Goal: Contribute content

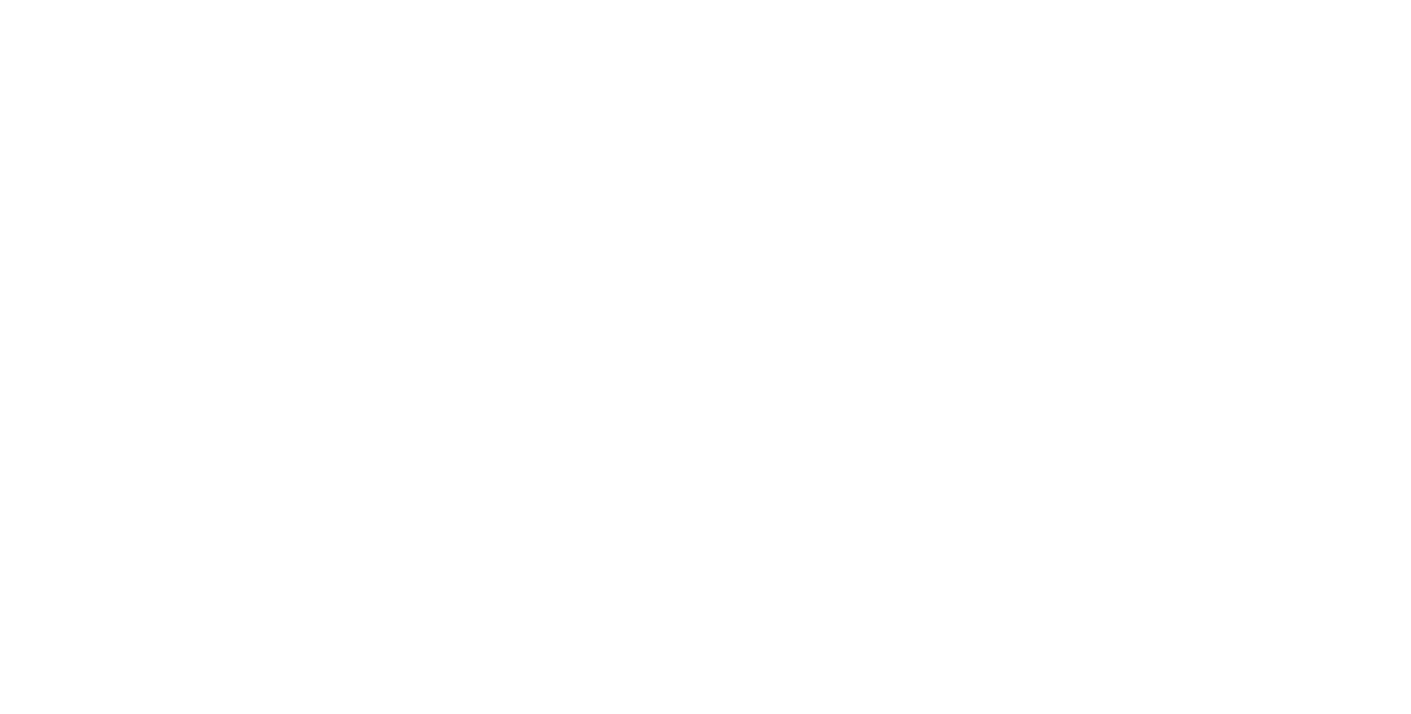
select select "**"
select select "****"
select select "**"
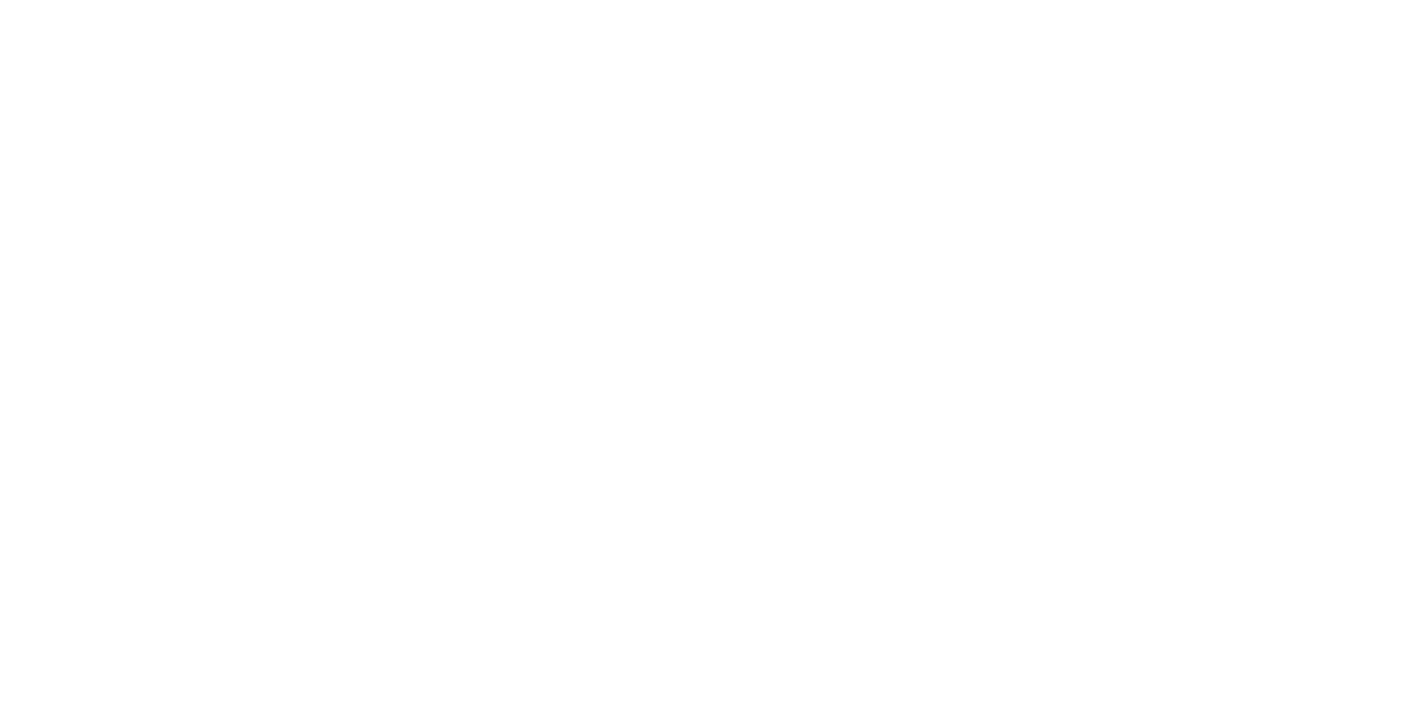
select select "****"
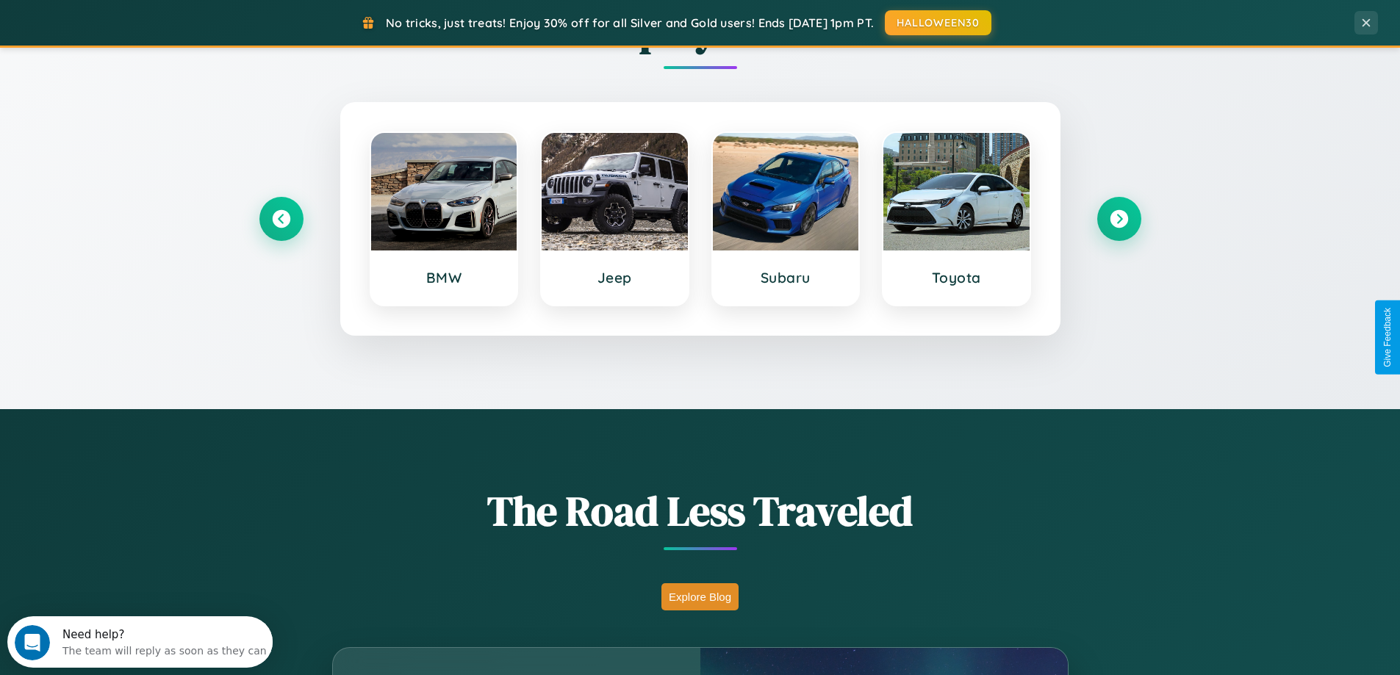
scroll to position [2828, 0]
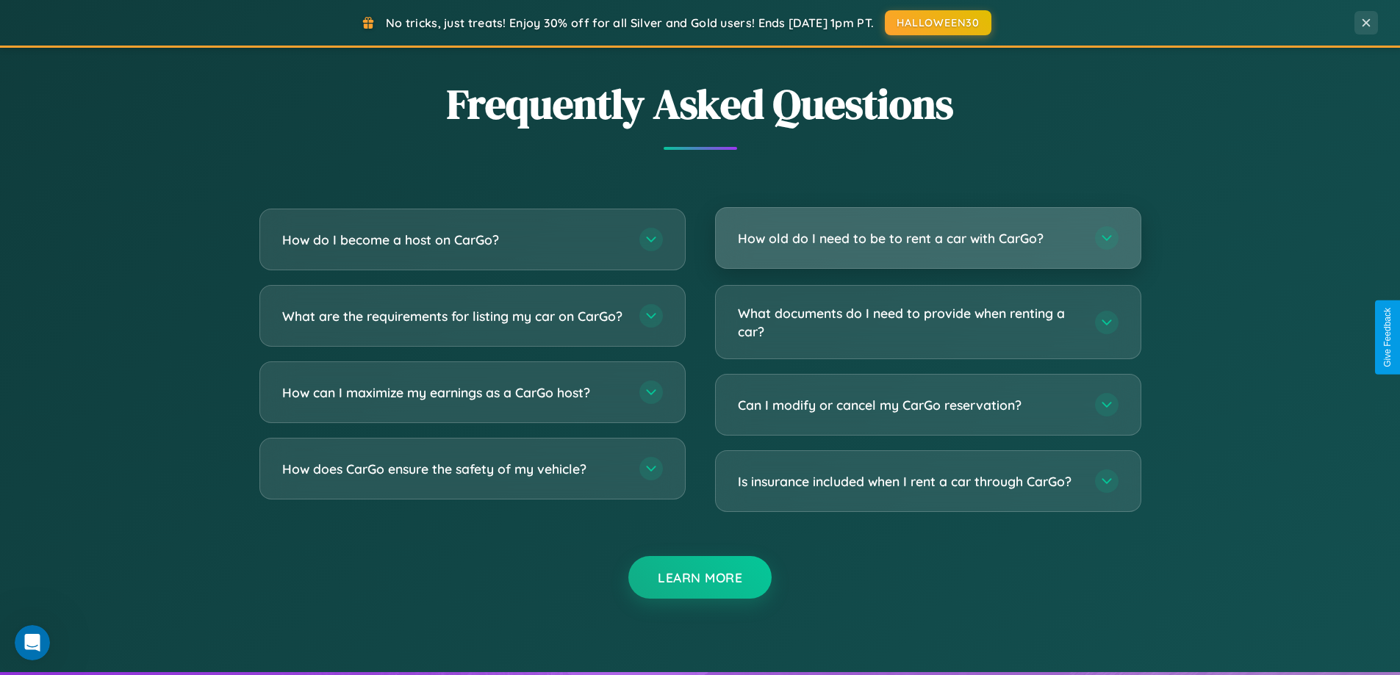
click at [927, 238] on h3 "How old do I need to be to rent a car with CarGo?" at bounding box center [909, 238] width 342 height 18
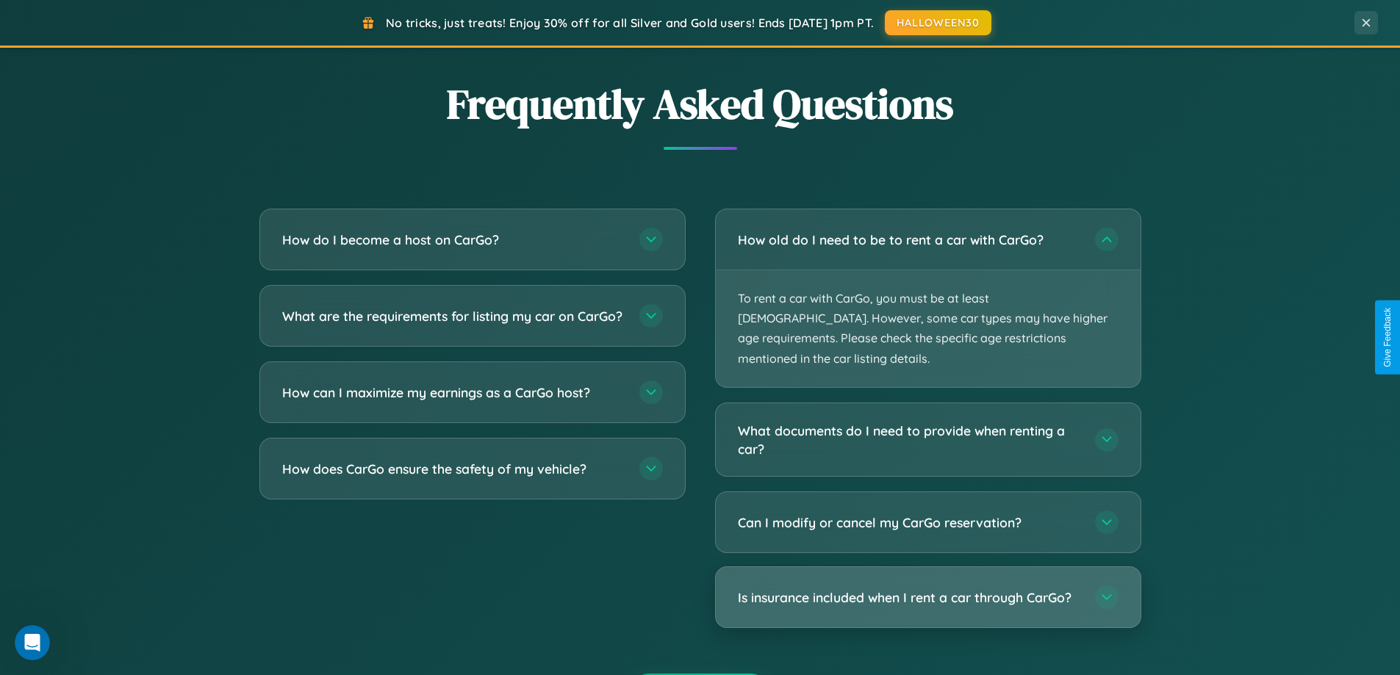
click at [927, 589] on h3 "Is insurance included when I rent a car through CarGo?" at bounding box center [909, 598] width 342 height 18
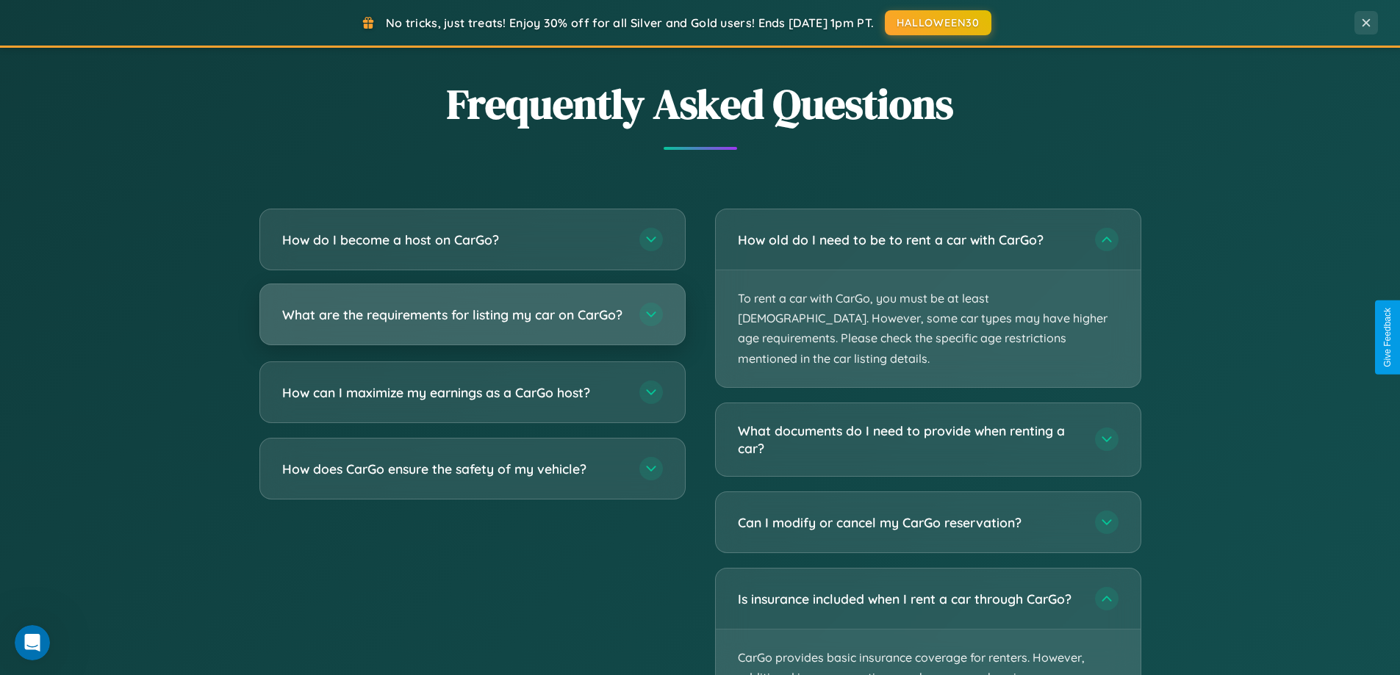
click at [472, 321] on h3 "What are the requirements for listing my car on CarGo?" at bounding box center [453, 315] width 342 height 18
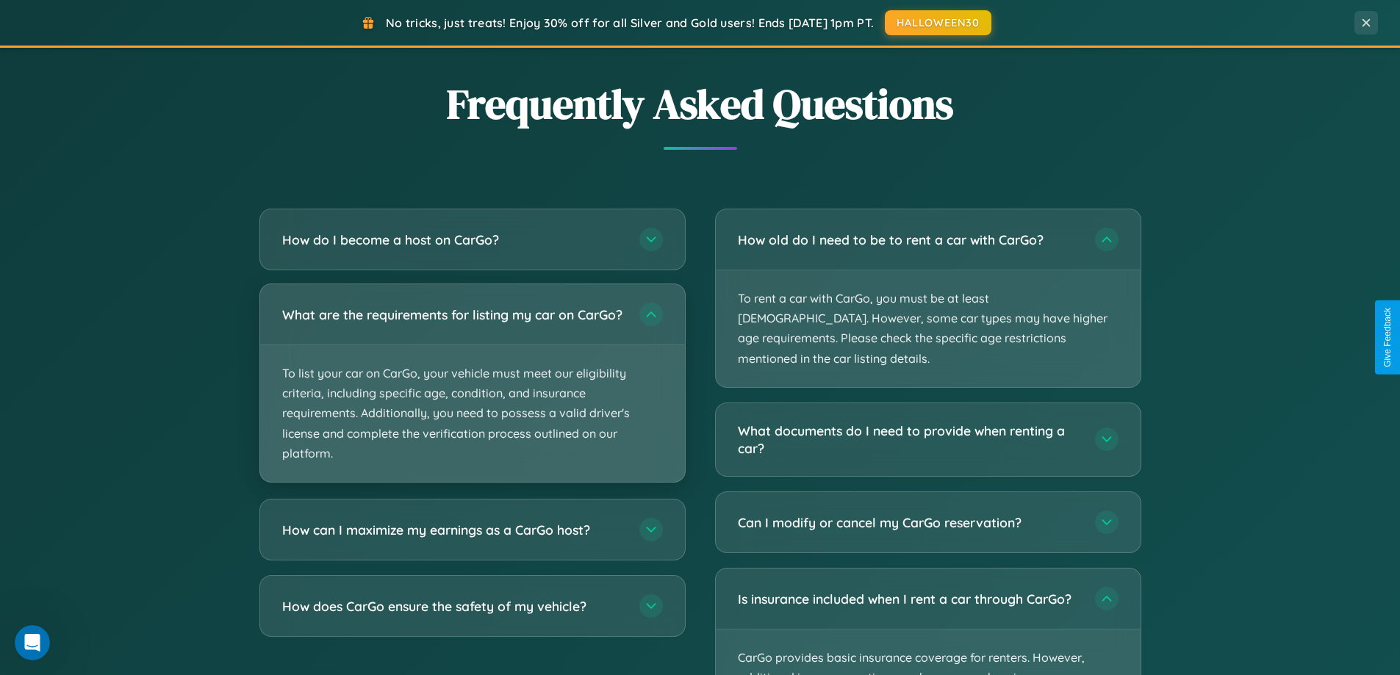
click at [472, 389] on p "To list your car on CarGo, your vehicle must meet our eligibility criteria, inc…" at bounding box center [472, 413] width 425 height 137
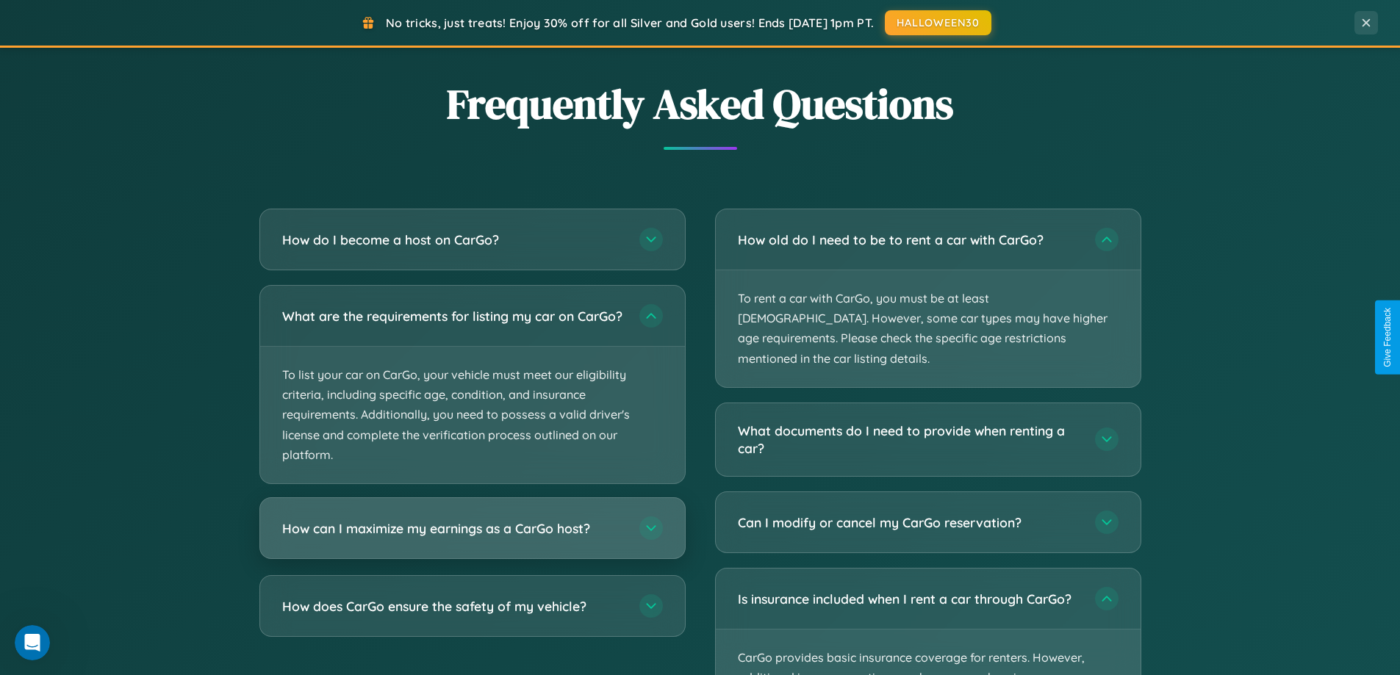
click at [472, 538] on h3 "How can I maximize my earnings as a CarGo host?" at bounding box center [453, 529] width 342 height 18
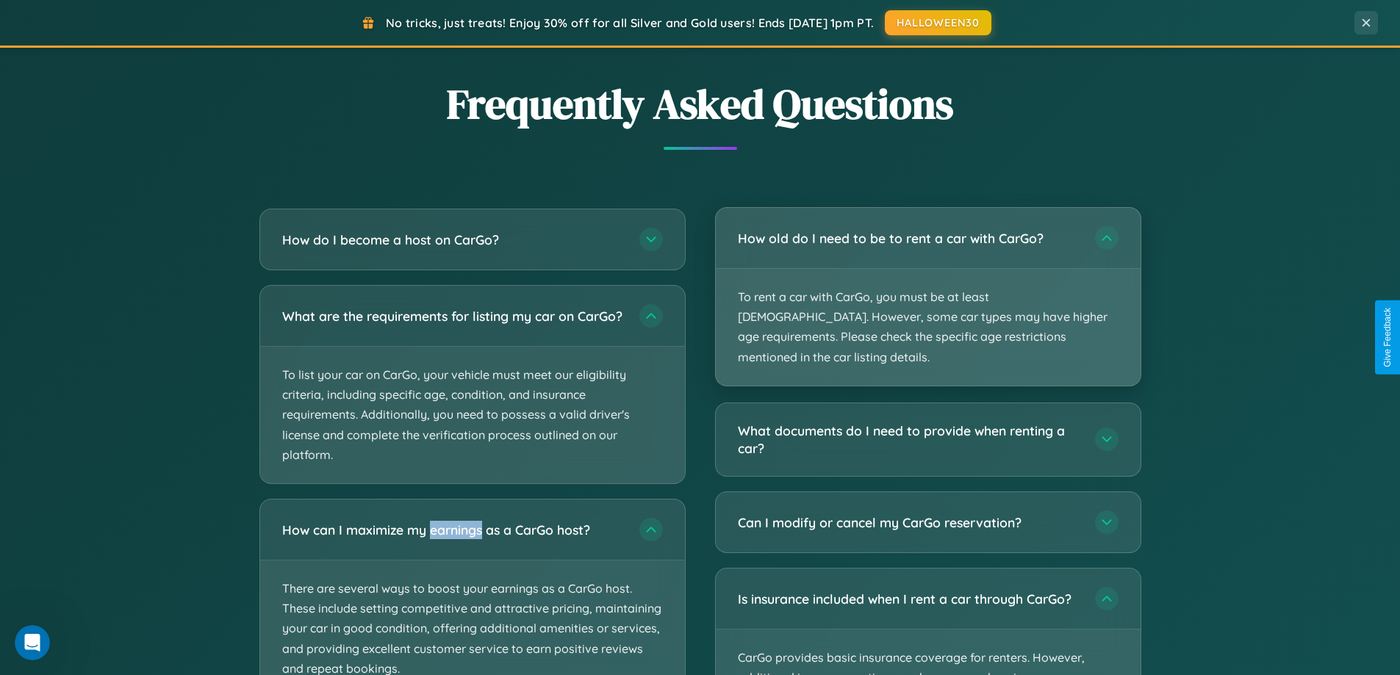
click at [927, 287] on p "To rent a car with CarGo, you must be at least [DEMOGRAPHIC_DATA]. However, som…" at bounding box center [928, 327] width 425 height 117
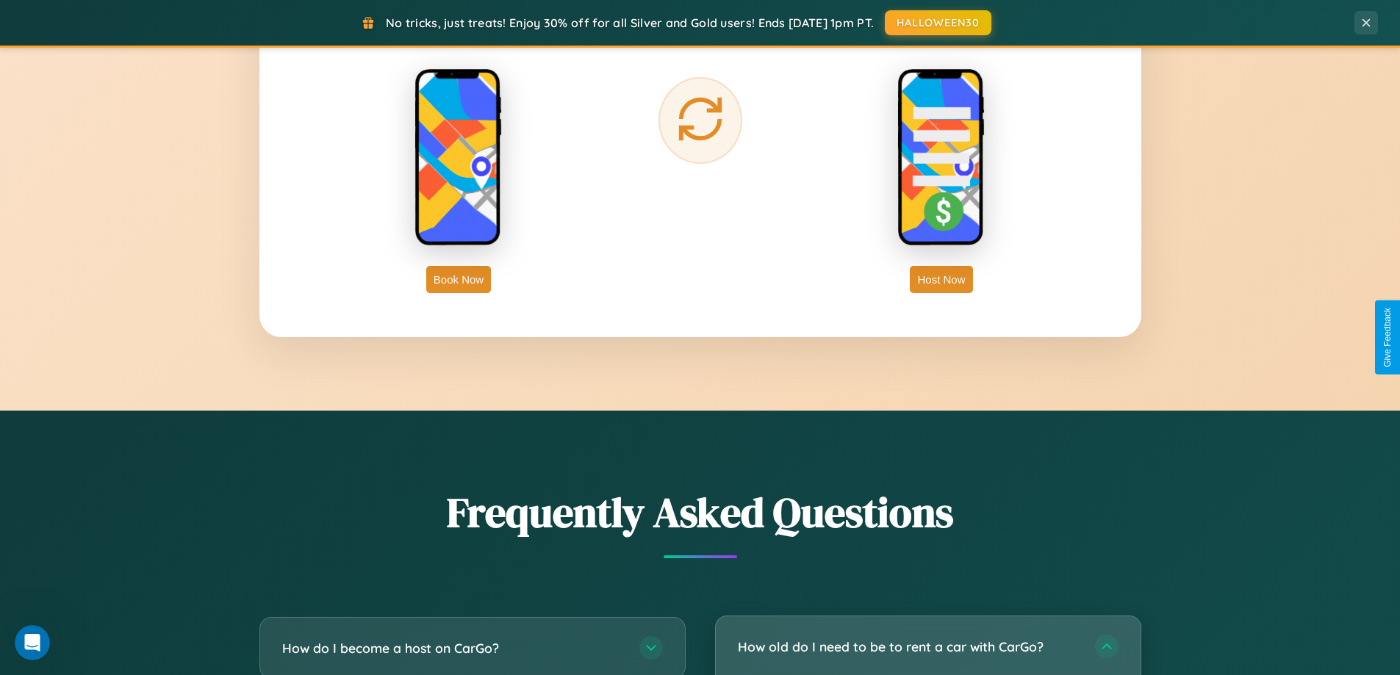
scroll to position [2361, 0]
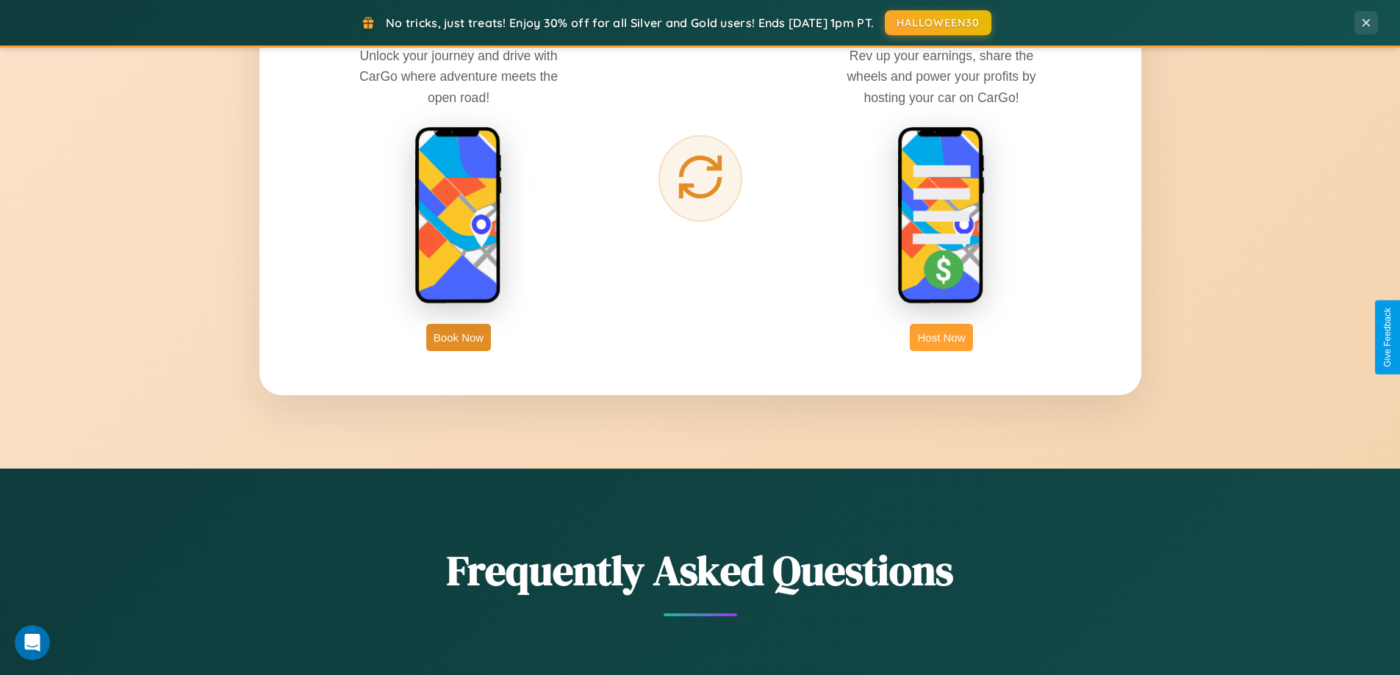
click at [941, 337] on button "Host Now" at bounding box center [941, 337] width 62 height 27
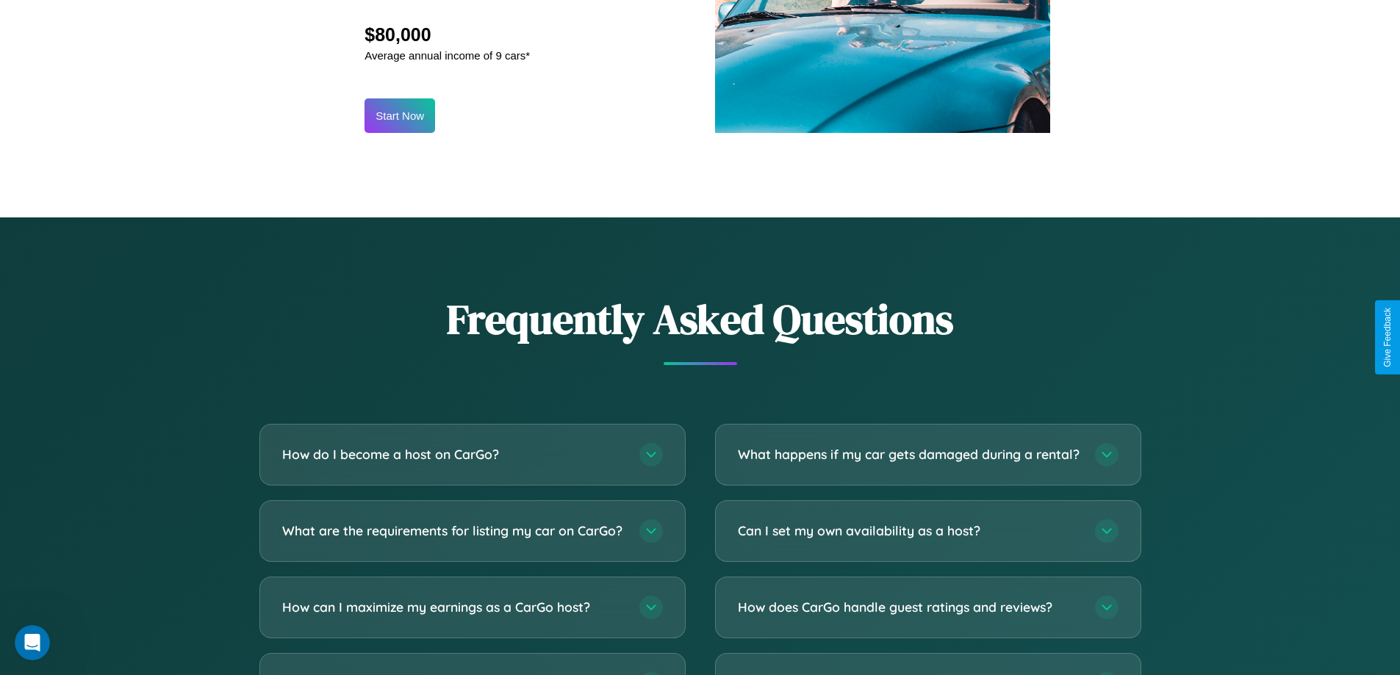
scroll to position [1986, 0]
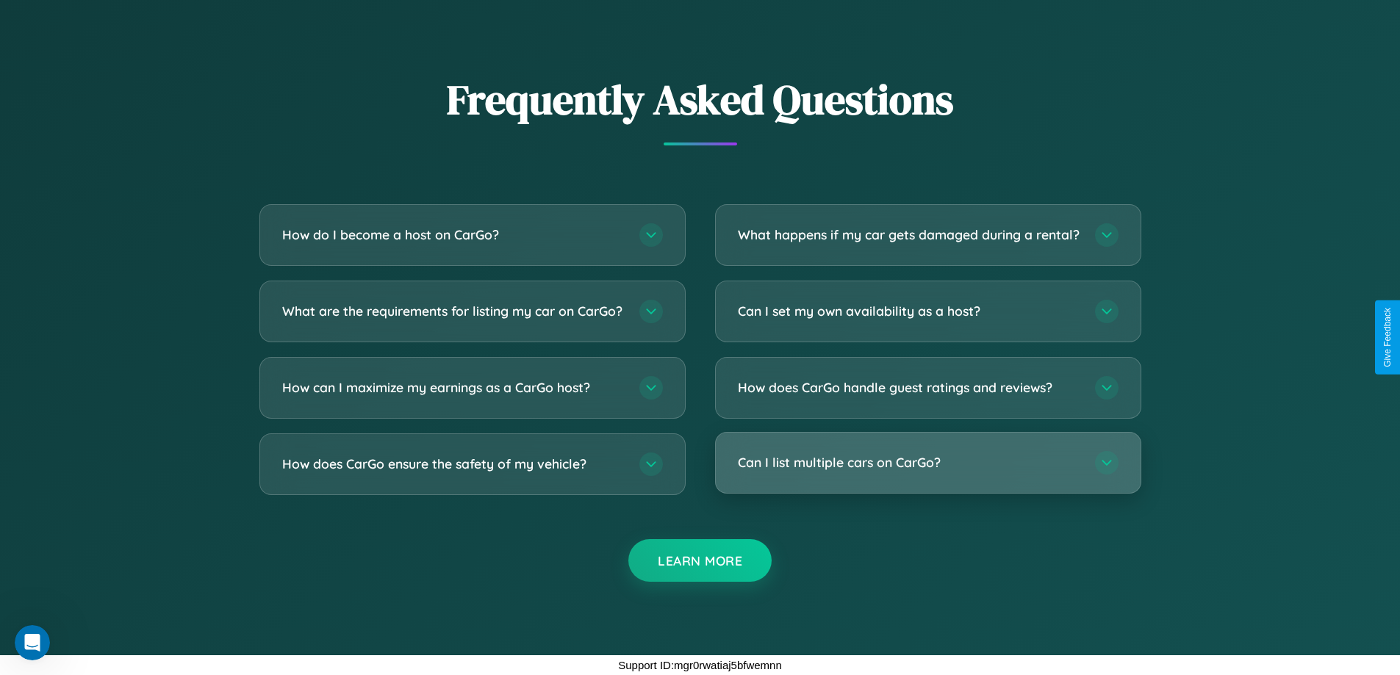
click at [927, 463] on h3 "Can I list multiple cars on CarGo?" at bounding box center [909, 462] width 342 height 18
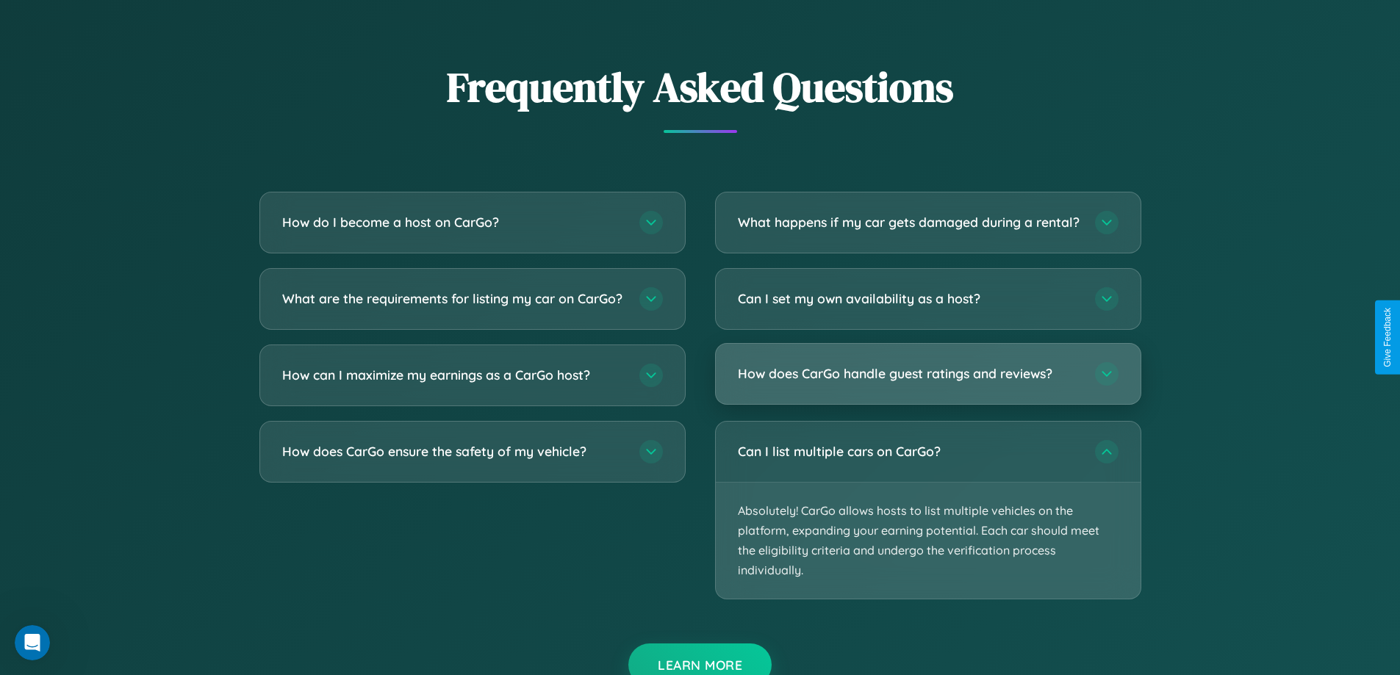
click at [927, 383] on h3 "How does CarGo handle guest ratings and reviews?" at bounding box center [909, 373] width 342 height 18
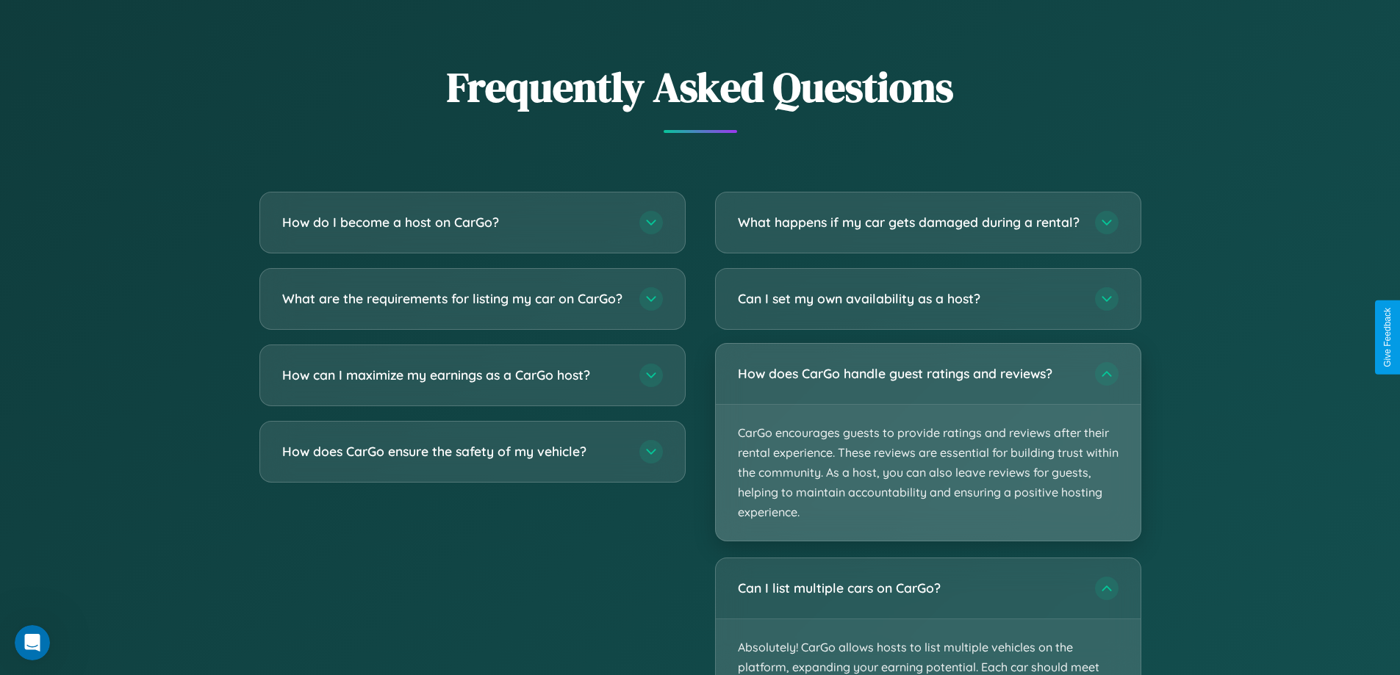
click at [927, 455] on p "CarGo encourages guests to provide ratings and reviews after their rental exper…" at bounding box center [928, 473] width 425 height 137
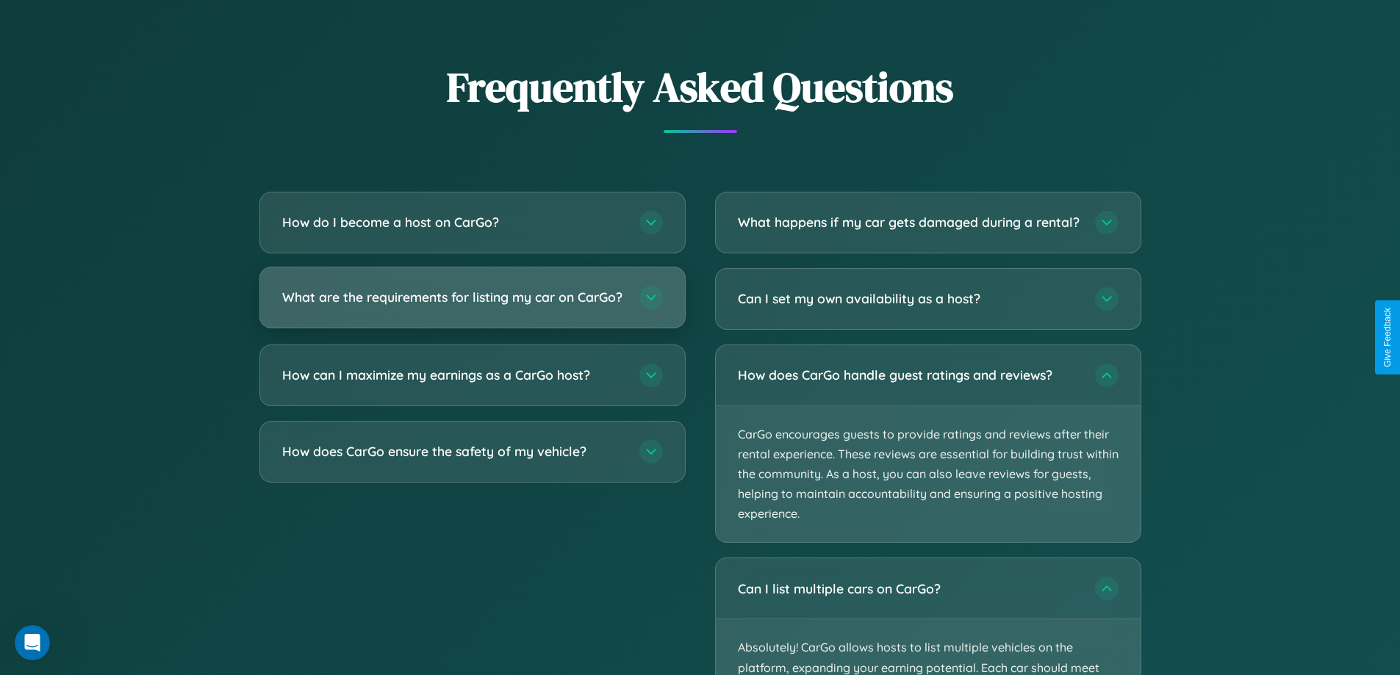
click at [472, 303] on h3 "What are the requirements for listing my car on CarGo?" at bounding box center [453, 297] width 342 height 18
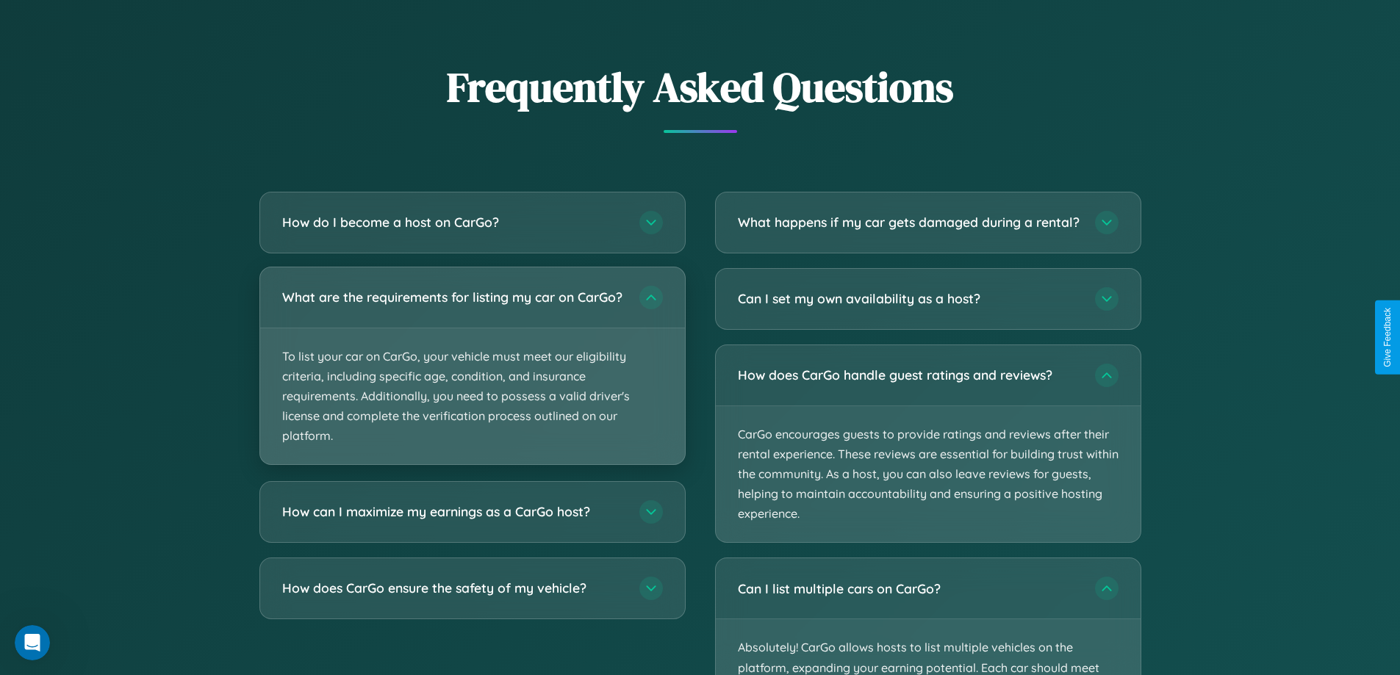
click at [472, 372] on p "To list your car on CarGo, your vehicle must meet our eligibility criteria, inc…" at bounding box center [472, 396] width 425 height 137
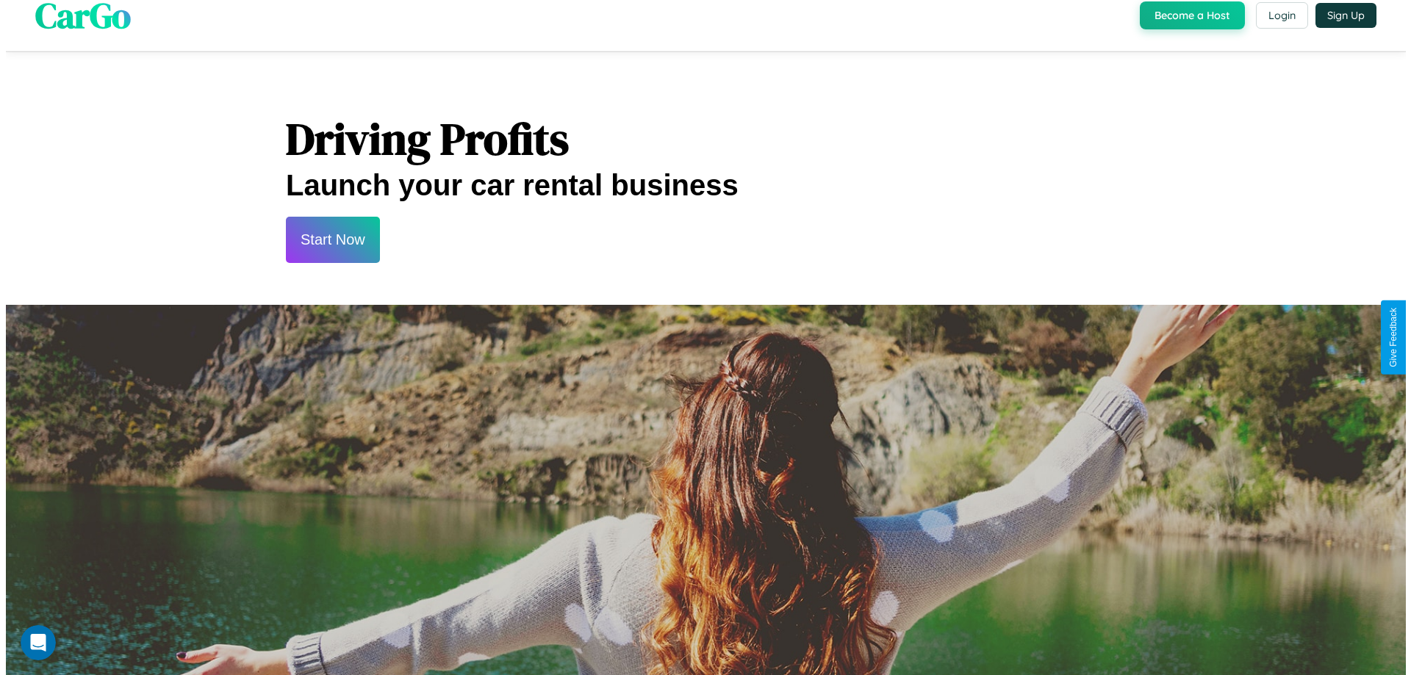
scroll to position [0, 0]
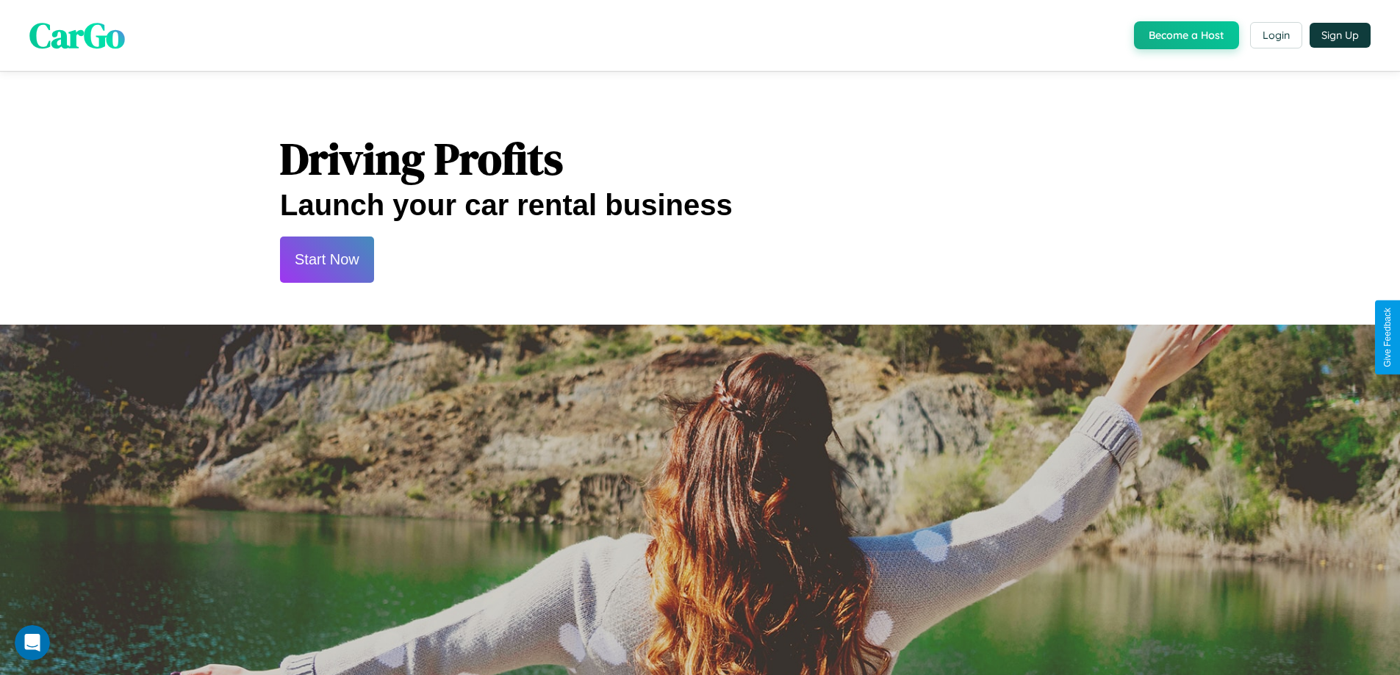
click at [326, 259] on button "Start Now" at bounding box center [327, 260] width 94 height 46
